Goal: Complete application form: Complete application form

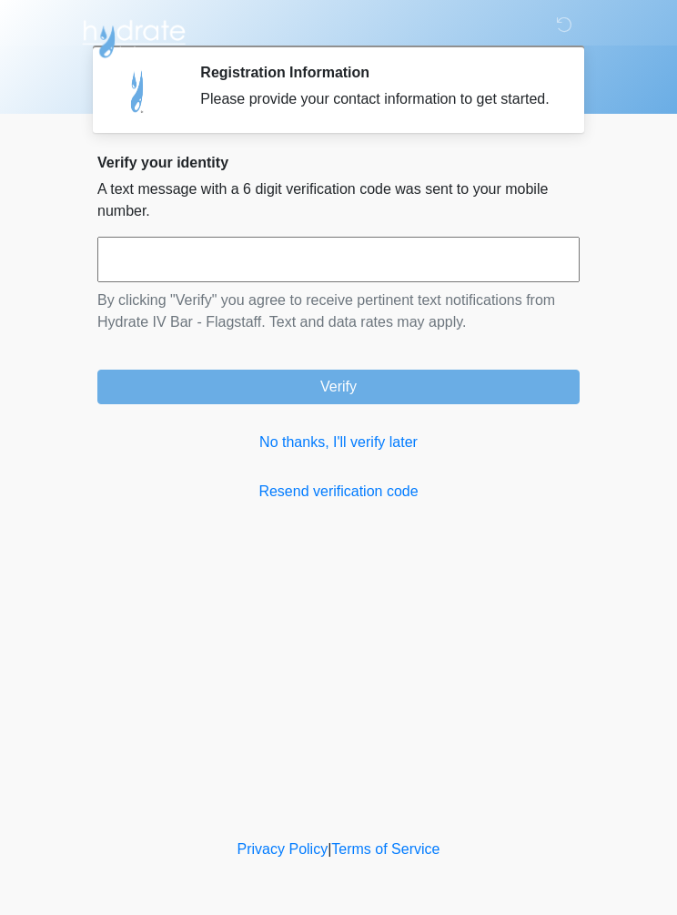
click at [361, 453] on link "No thanks, I'll verify later" at bounding box center [338, 443] width 483 height 22
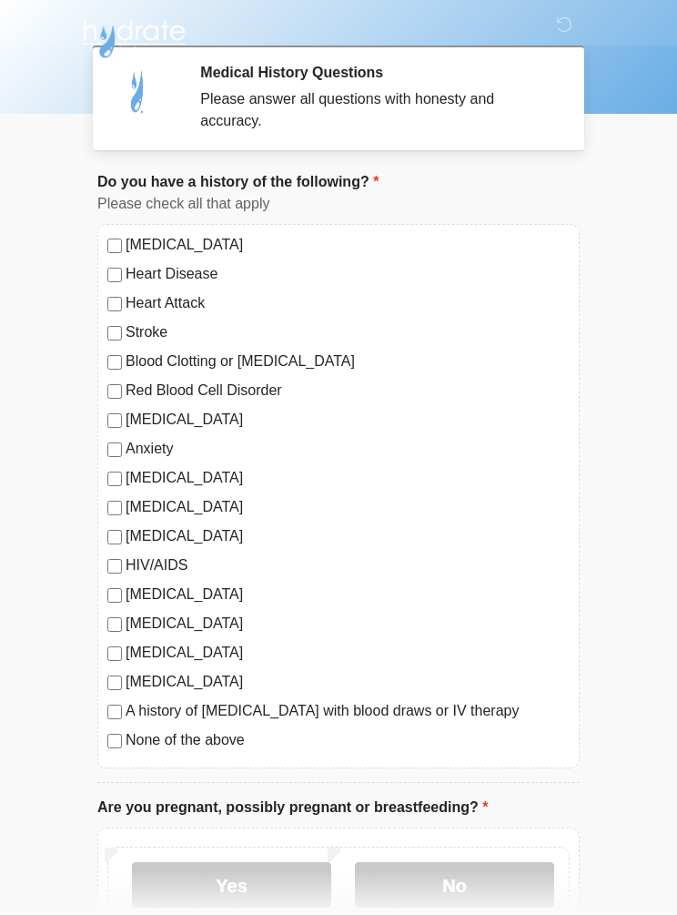
click at [127, 741] on label "None of the above" at bounding box center [348, 740] width 444 height 22
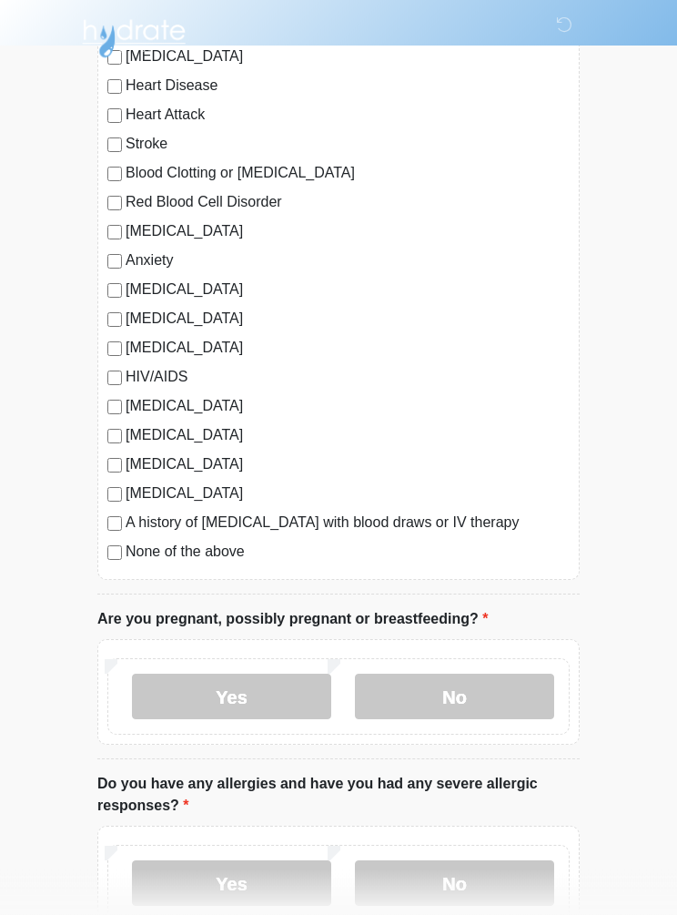
scroll to position [188, 0]
click at [500, 694] on label "No" at bounding box center [454, 697] width 199 height 46
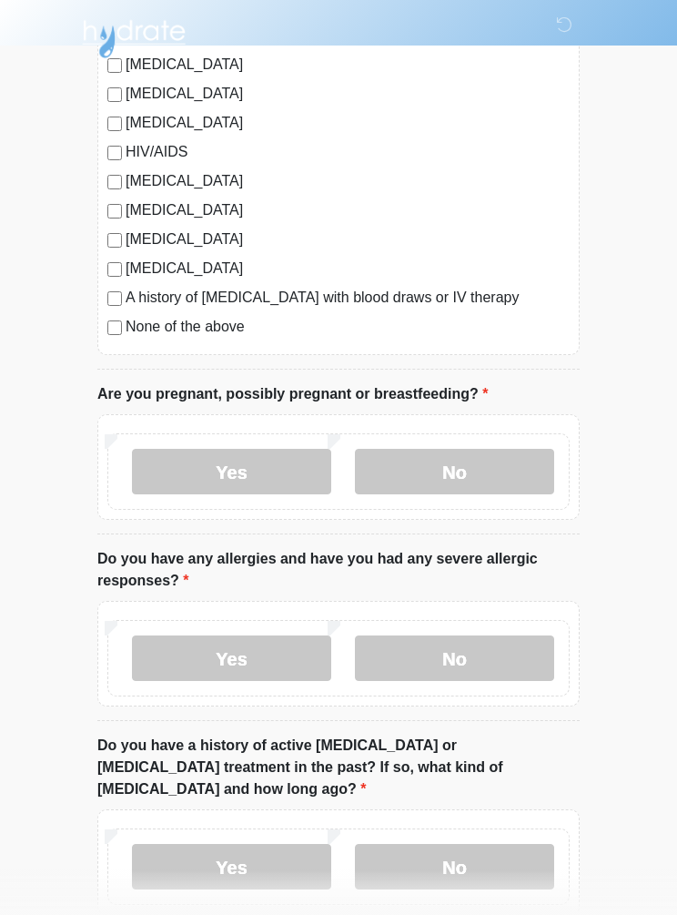
scroll to position [452, 0]
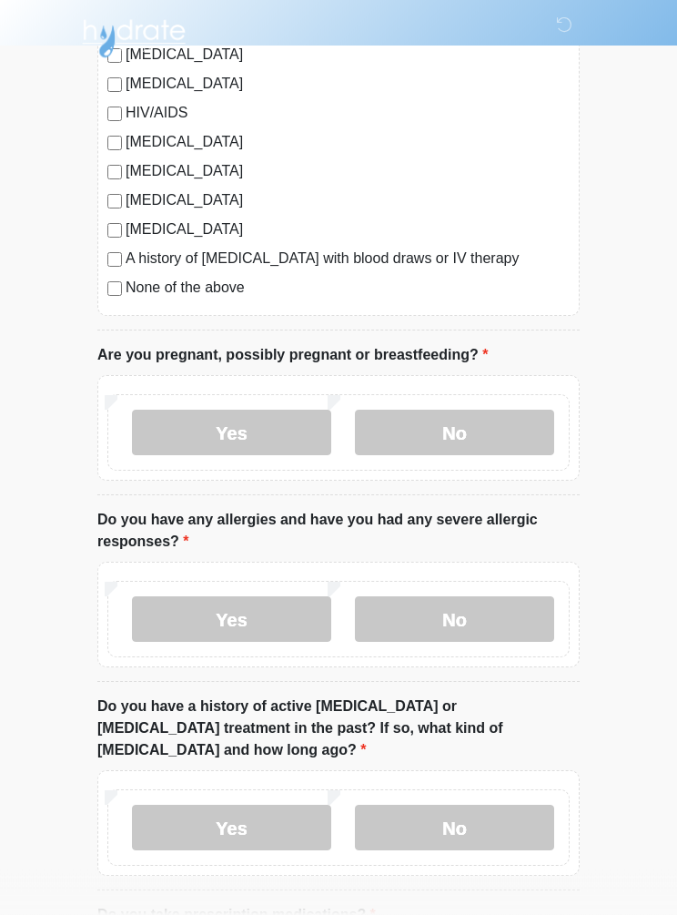
click at [512, 618] on label "No" at bounding box center [454, 620] width 199 height 46
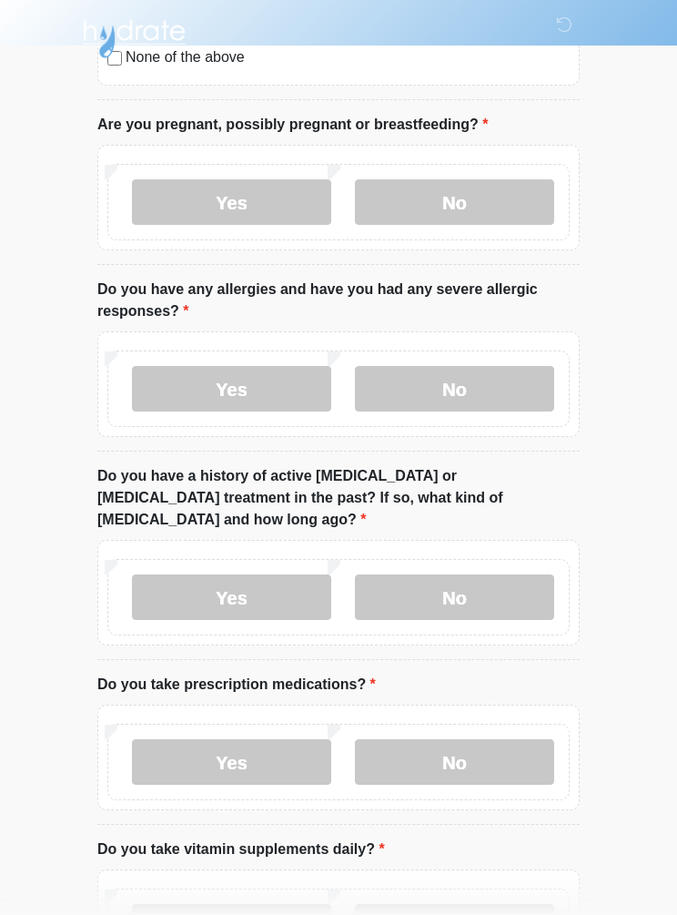
scroll to position [691, 0]
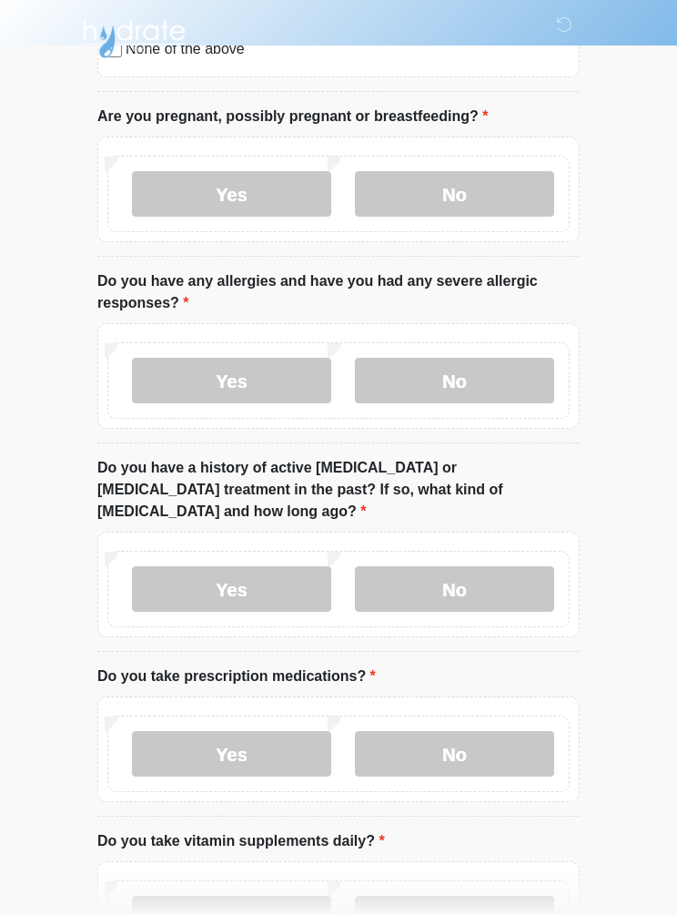
click at [505, 575] on label "No" at bounding box center [454, 589] width 199 height 46
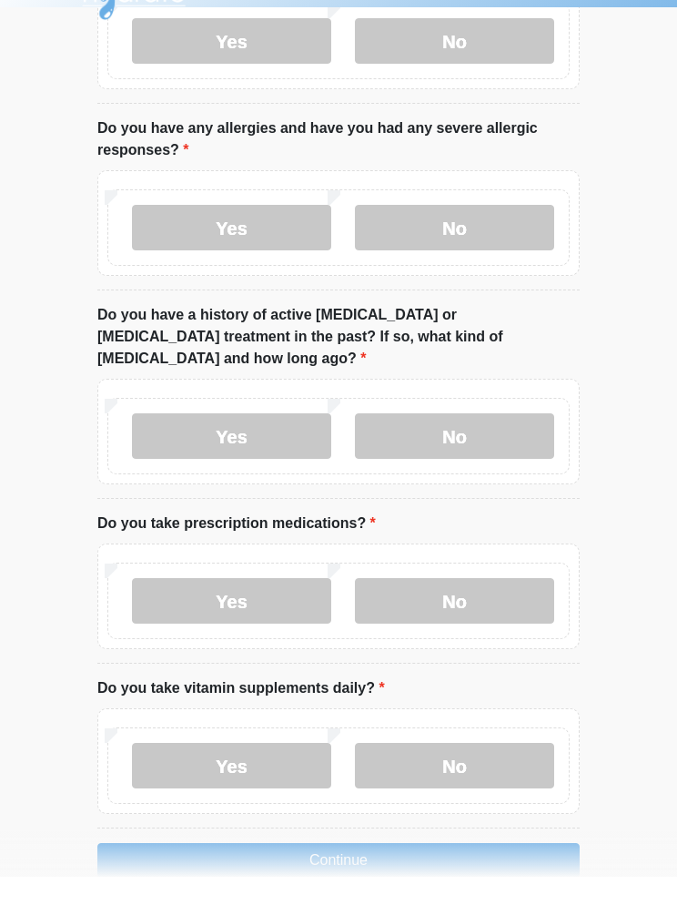
scroll to position [806, 0]
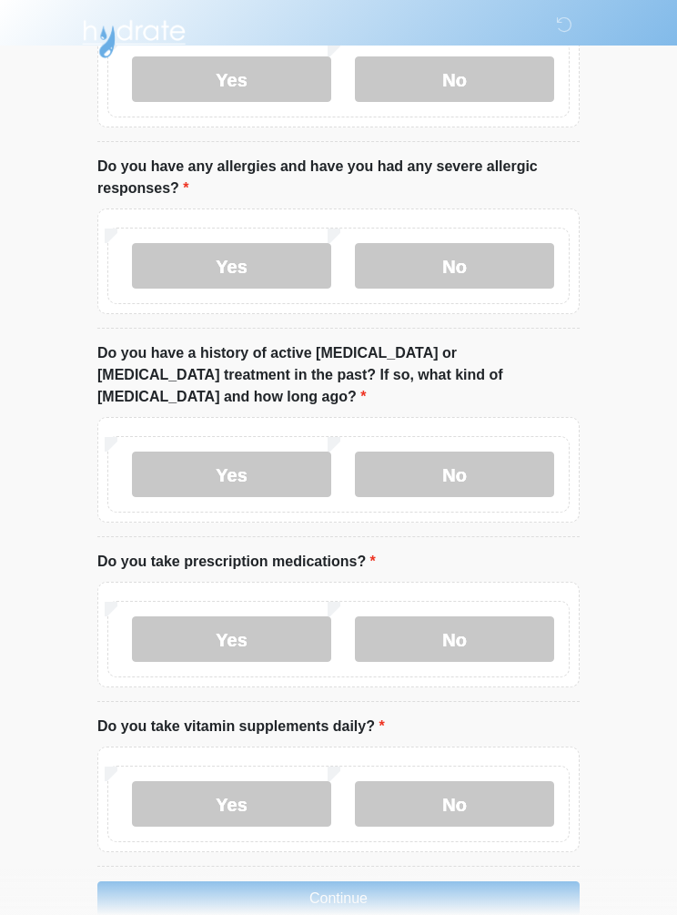
click at [491, 616] on label "No" at bounding box center [454, 639] width 199 height 46
click at [256, 788] on label "Yes" at bounding box center [231, 804] width 199 height 46
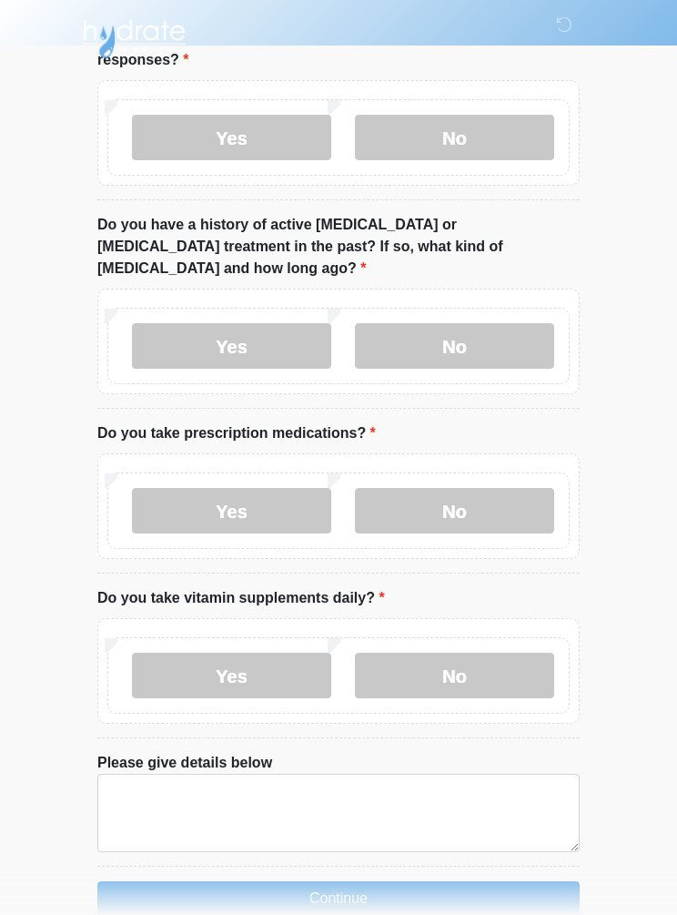
scroll to position [1009, 0]
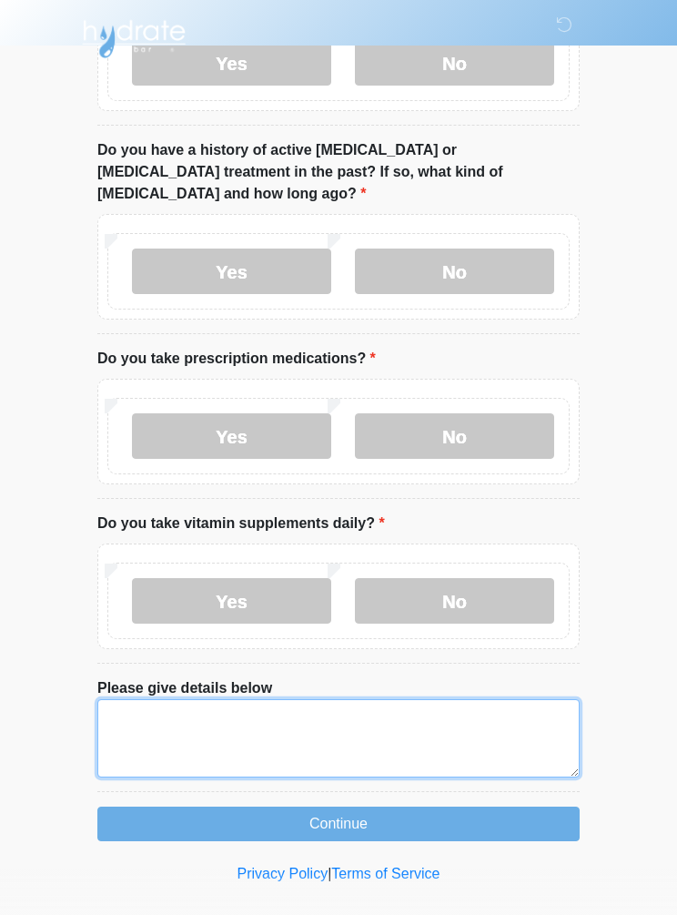
click at [326, 703] on textarea "Please give details below" at bounding box center [338, 738] width 483 height 78
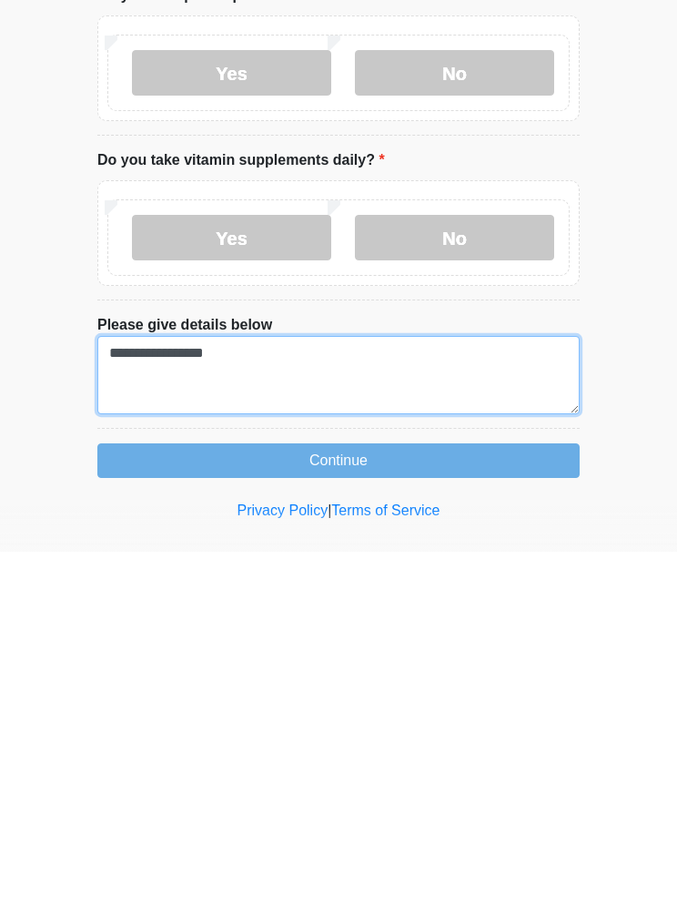
type textarea "**********"
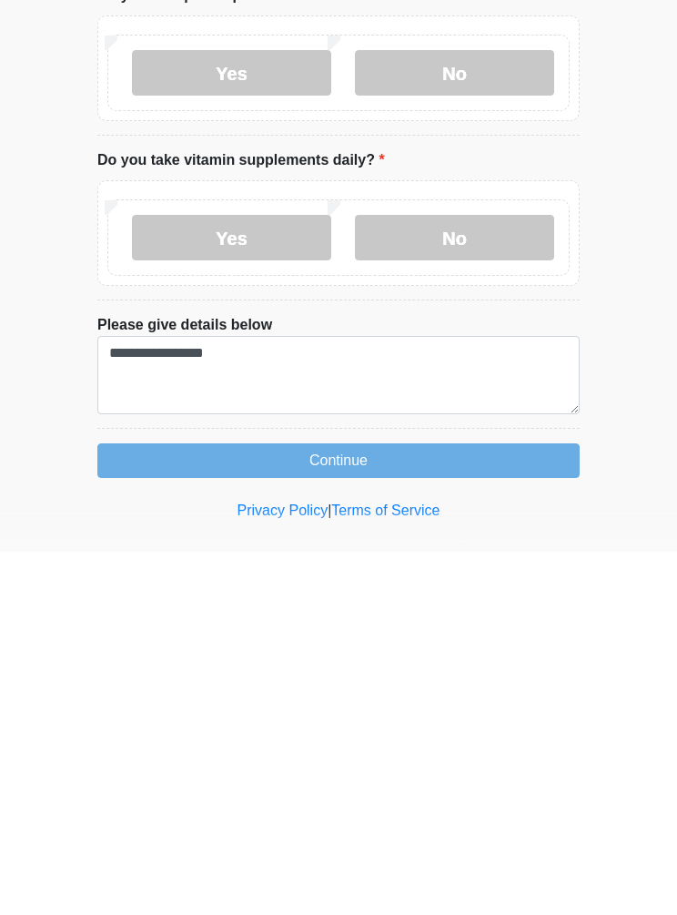
click at [160, 807] on button "Continue" at bounding box center [338, 824] width 483 height 35
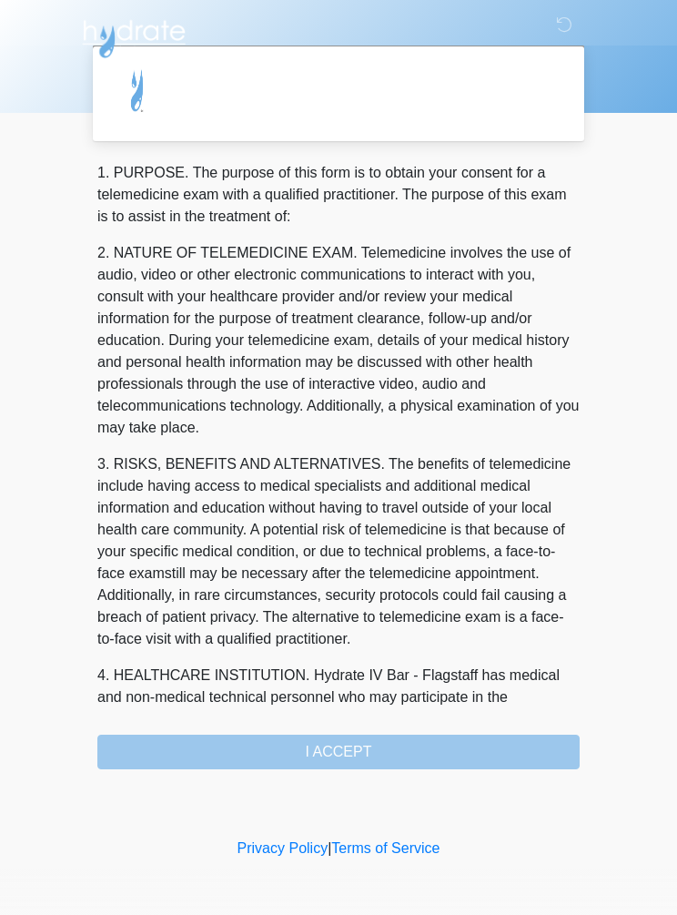
scroll to position [0, 0]
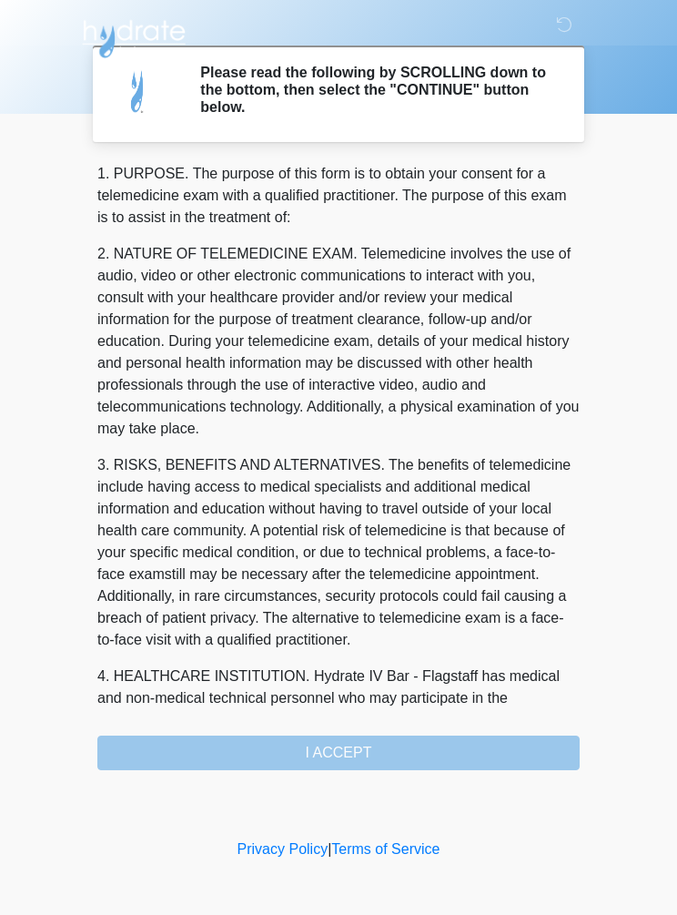
click at [458, 746] on div "1. PURPOSE. The purpose of this form is to obtain your consent for a telemedici…" at bounding box center [338, 466] width 483 height 607
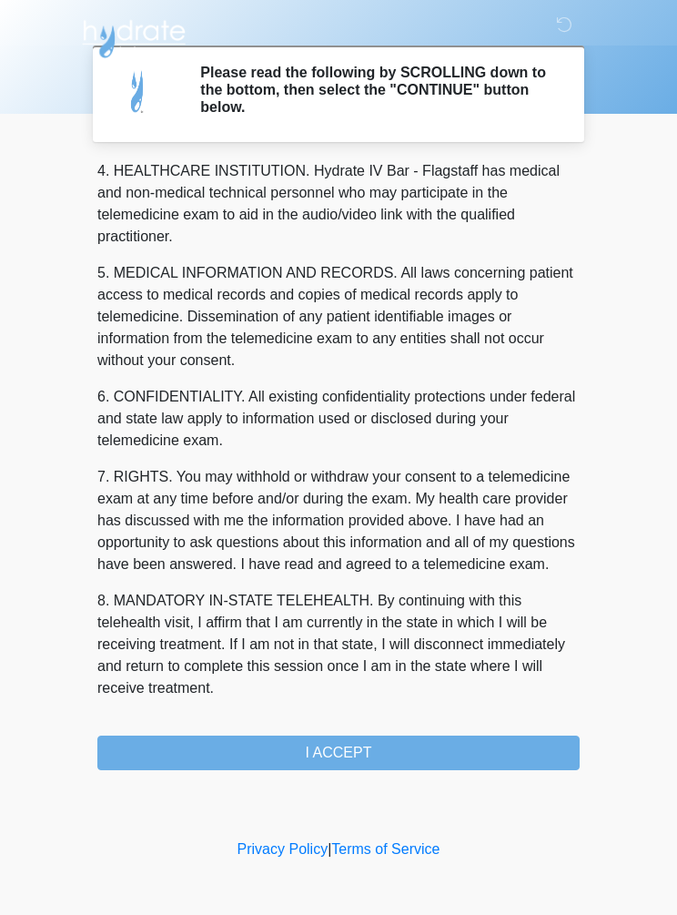
click at [371, 747] on button "I ACCEPT" at bounding box center [338, 753] width 483 height 35
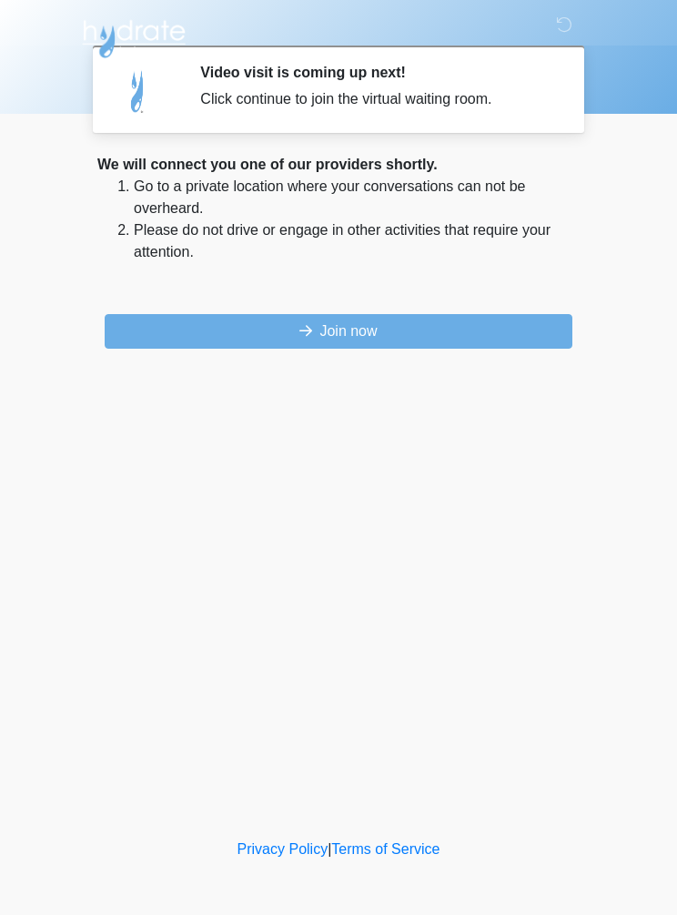
click at [478, 341] on button "Join now" at bounding box center [339, 331] width 468 height 35
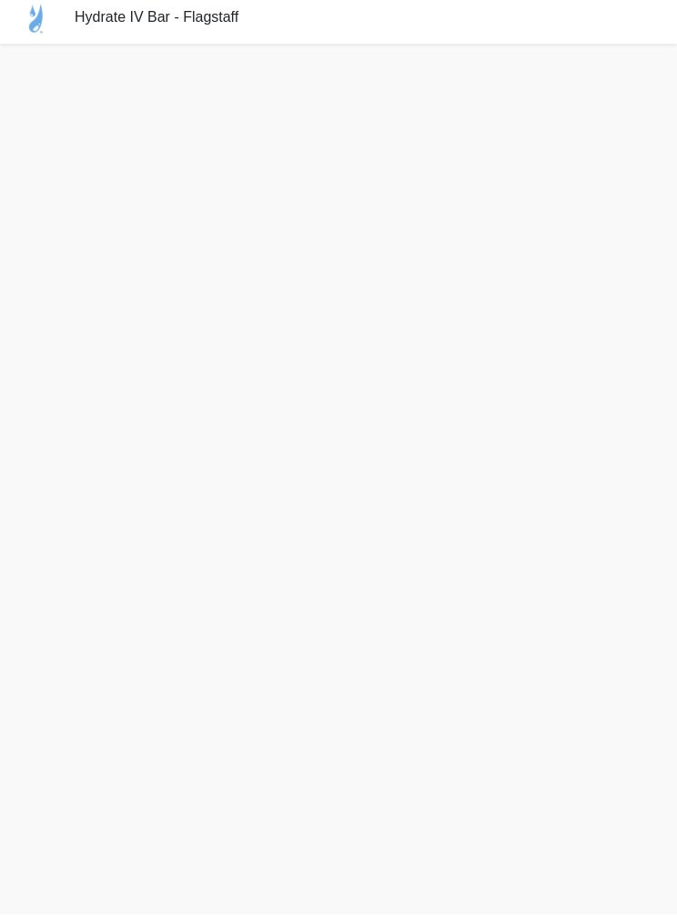
scroll to position [80, 0]
